Goal: Transaction & Acquisition: Purchase product/service

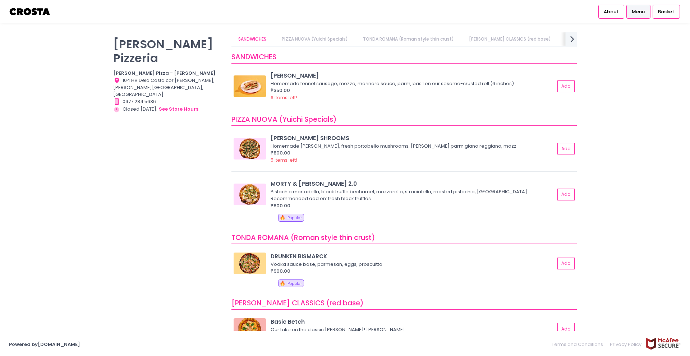
click at [572, 40] on icon "next Created with Sketch." at bounding box center [572, 39] width 10 height 10
click at [590, 40] on link "DRINKS" at bounding box center [604, 39] width 29 height 14
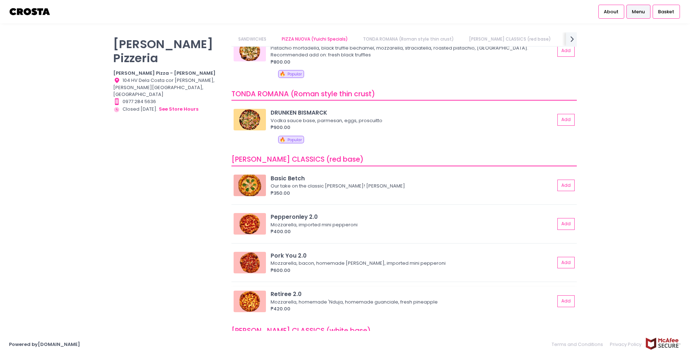
scroll to position [0, 0]
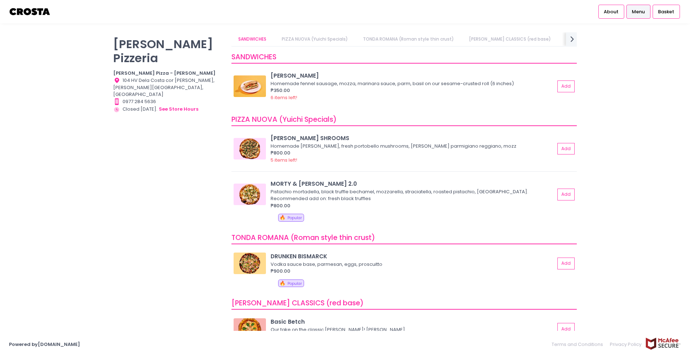
click at [321, 43] on link "PIZZA NUOVA (Yuichi Specials)" at bounding box center [315, 39] width 80 height 14
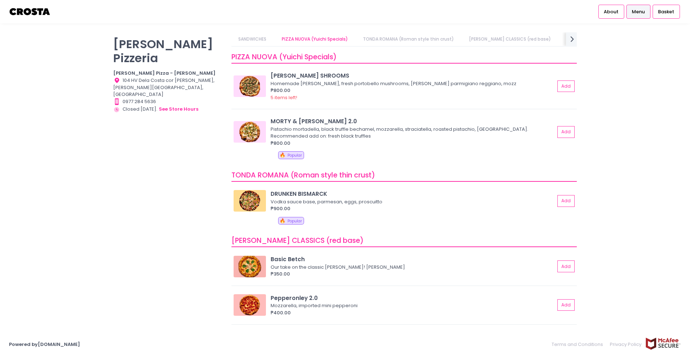
click at [371, 41] on link "TONDA ROMANA (Roman style thin crust)" at bounding box center [408, 39] width 105 height 14
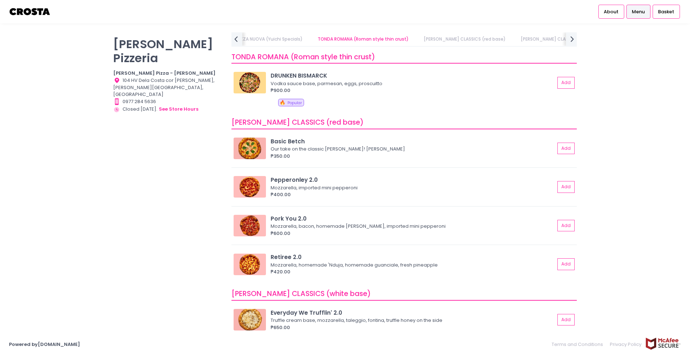
click at [451, 37] on link "[PERSON_NAME] CLASSICS (red base)" at bounding box center [465, 39] width 96 height 14
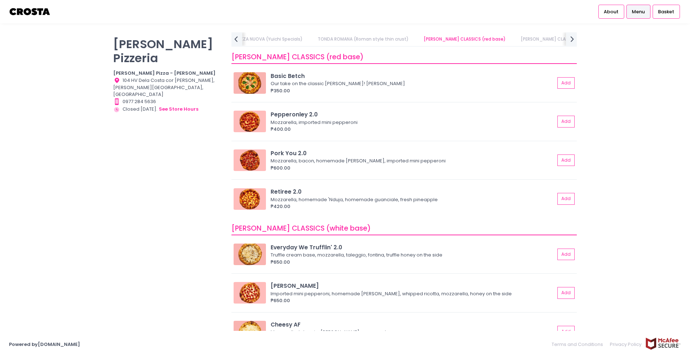
click at [517, 40] on link "[PERSON_NAME] CLASSICS (white base)" at bounding box center [564, 39] width 101 height 14
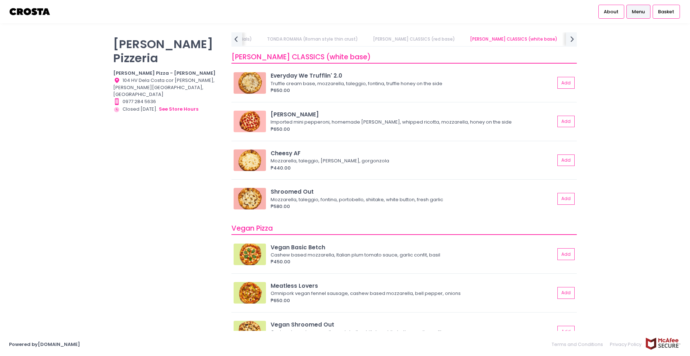
click at [566, 38] on link "Vegan Pizza" at bounding box center [586, 39] width 41 height 14
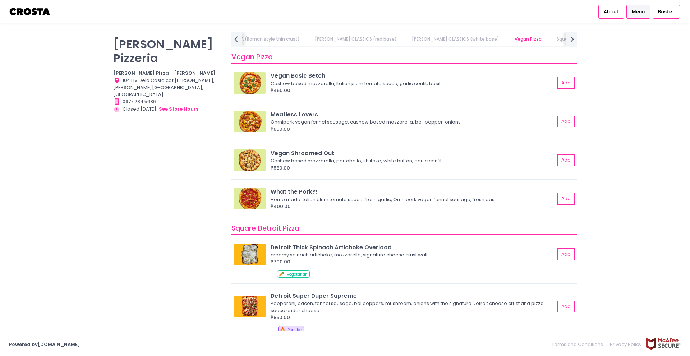
click at [550, 39] on link "Square Detroit Pizza" at bounding box center [579, 39] width 59 height 14
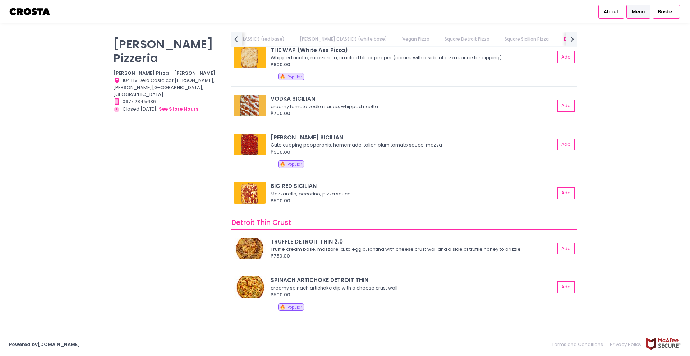
scroll to position [1084, 0]
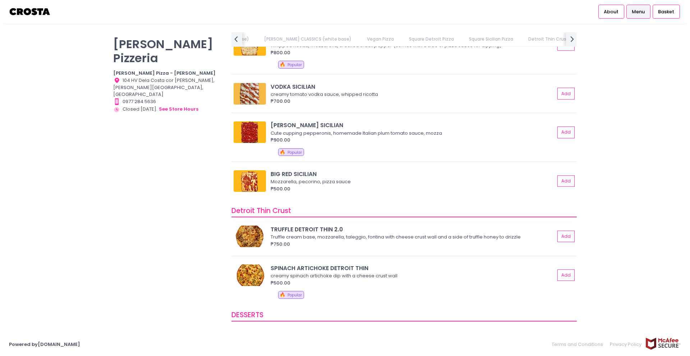
click at [318, 229] on div "TRUFFLE DETROIT THIN 2.0" at bounding box center [413, 229] width 284 height 8
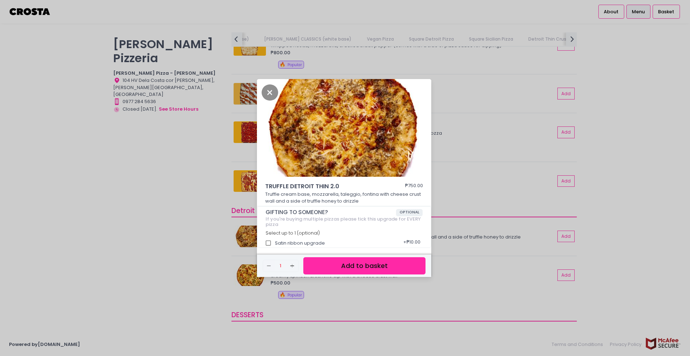
scroll to position [2, 0]
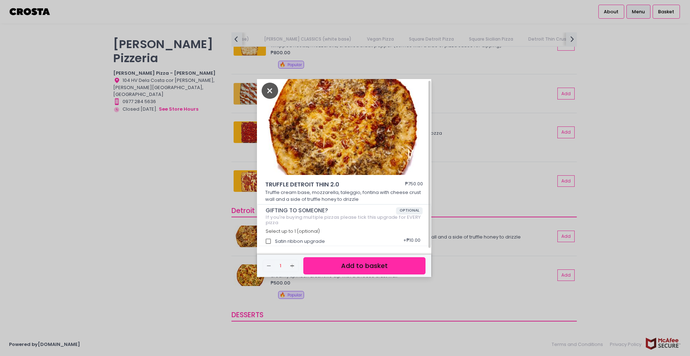
click at [265, 87] on icon "Close" at bounding box center [270, 91] width 17 height 16
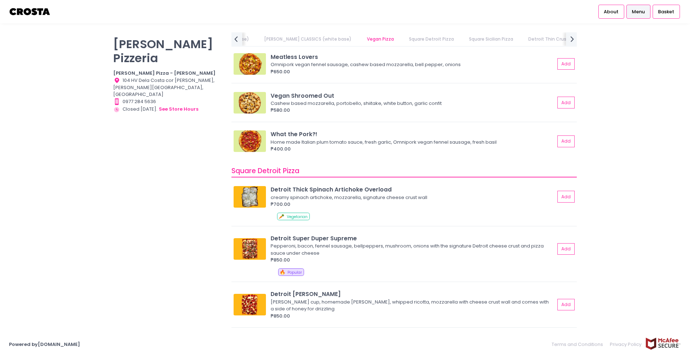
scroll to position [617, 0]
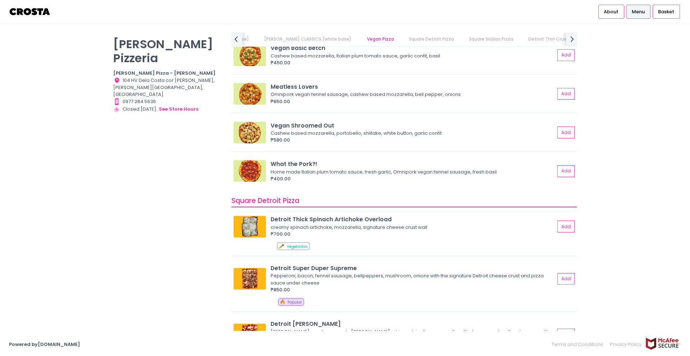
click at [297, 220] on div "Detroit Thick Spinach Artichoke Overload" at bounding box center [413, 219] width 284 height 8
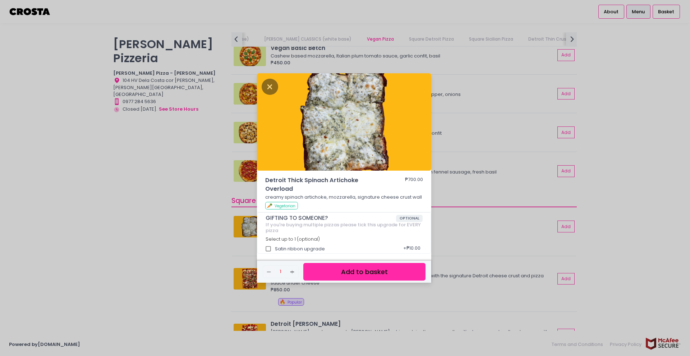
scroll to position [2, 0]
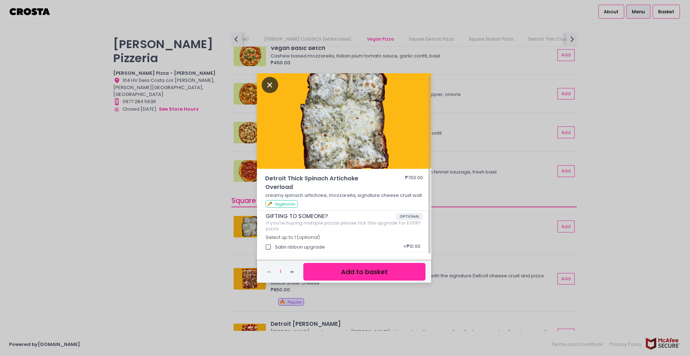
click at [269, 84] on icon "Close" at bounding box center [270, 85] width 17 height 16
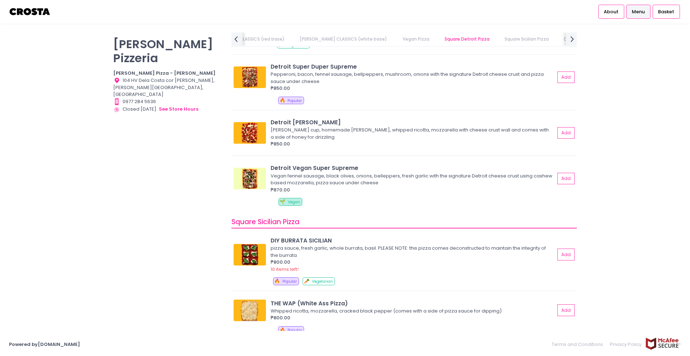
scroll to position [797, 0]
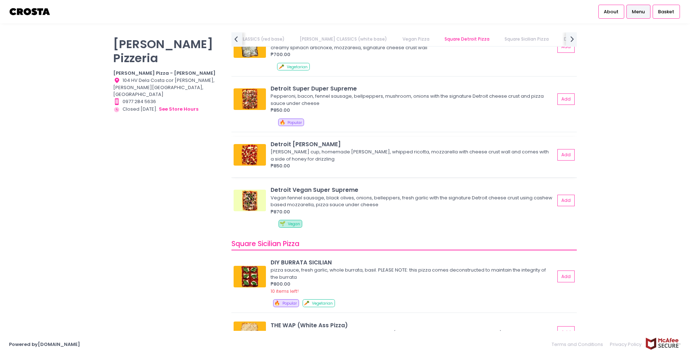
click at [345, 157] on div "[PERSON_NAME] cup, homemade [PERSON_NAME], whipped ricotta, mozzarella with che…" at bounding box center [412, 155] width 282 height 14
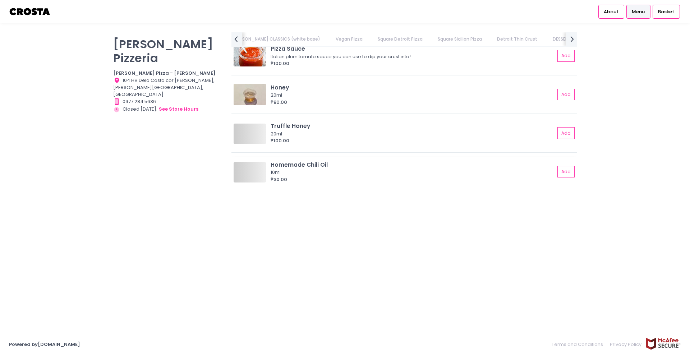
scroll to position [1444, 0]
